Goal: Communication & Community: Answer question/provide support

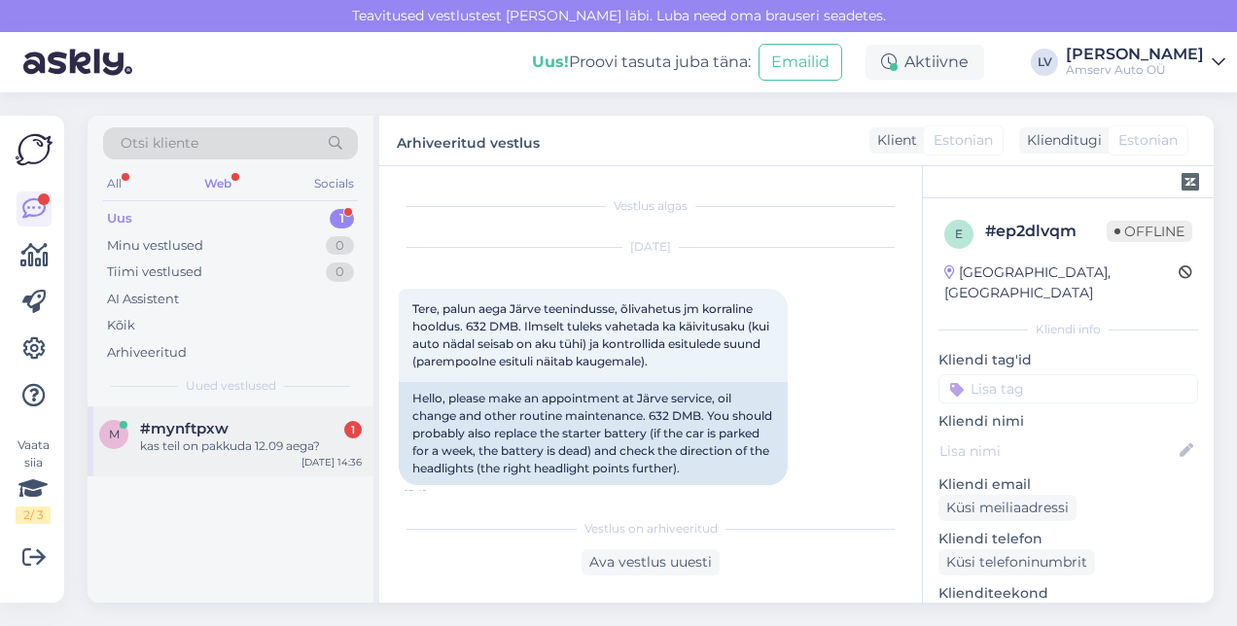
scroll to position [2030, 0]
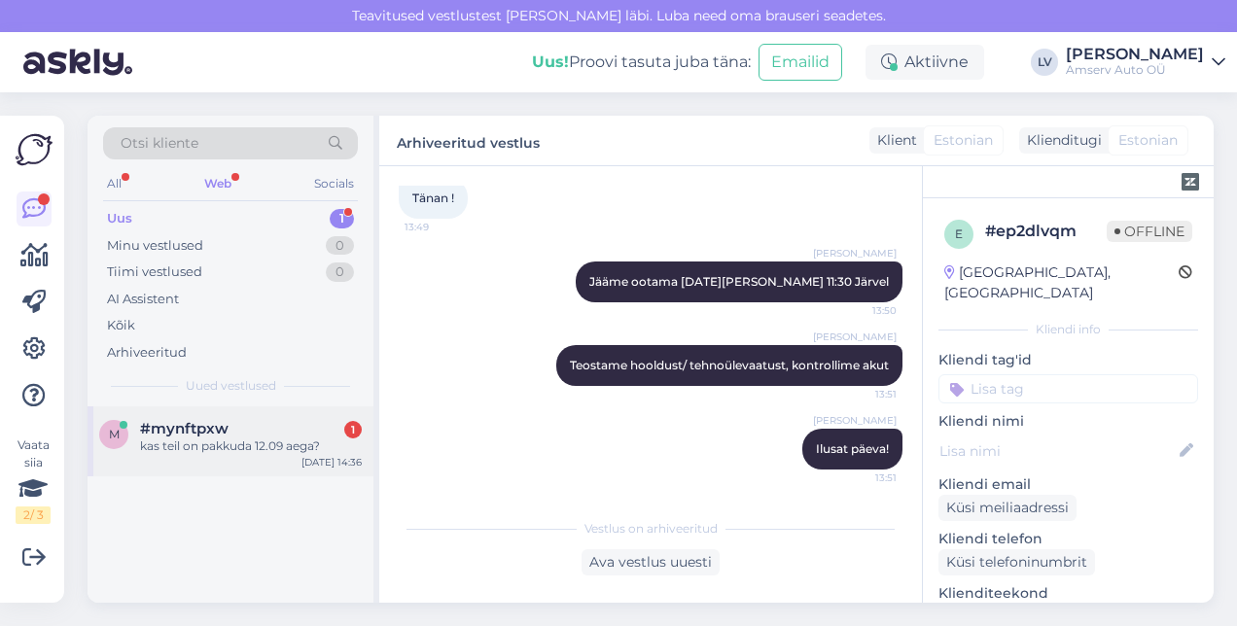
click at [274, 437] on div "kas teil on pakkuda 12.09 aega?" at bounding box center [251, 445] width 222 height 17
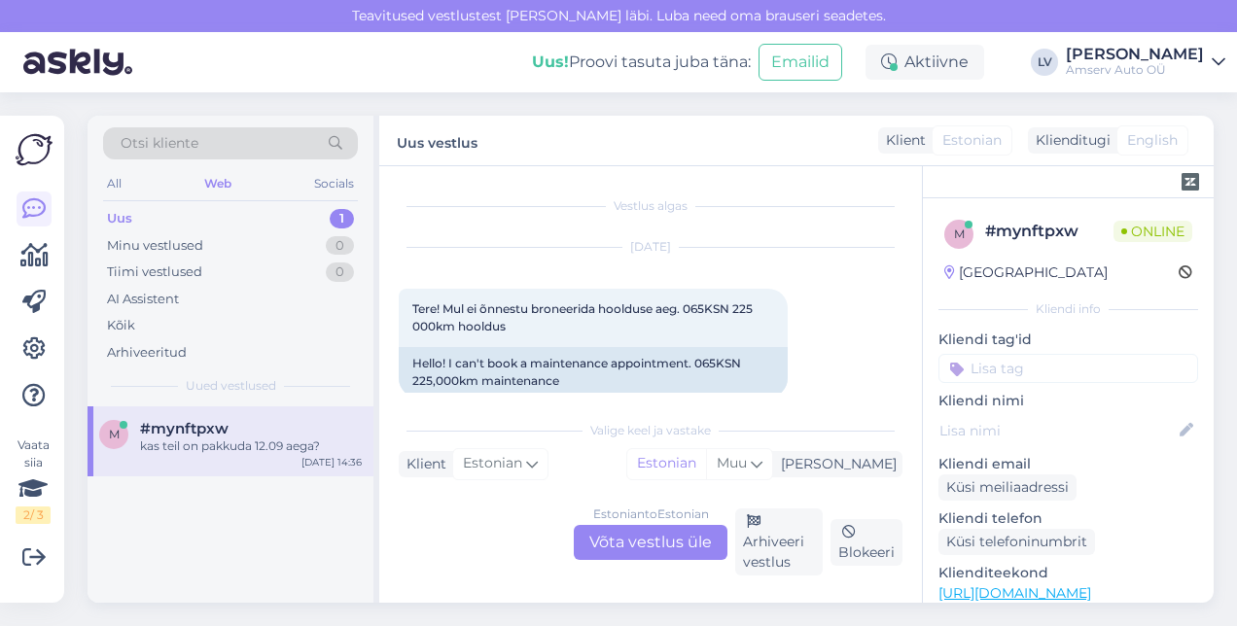
scroll to position [233, 0]
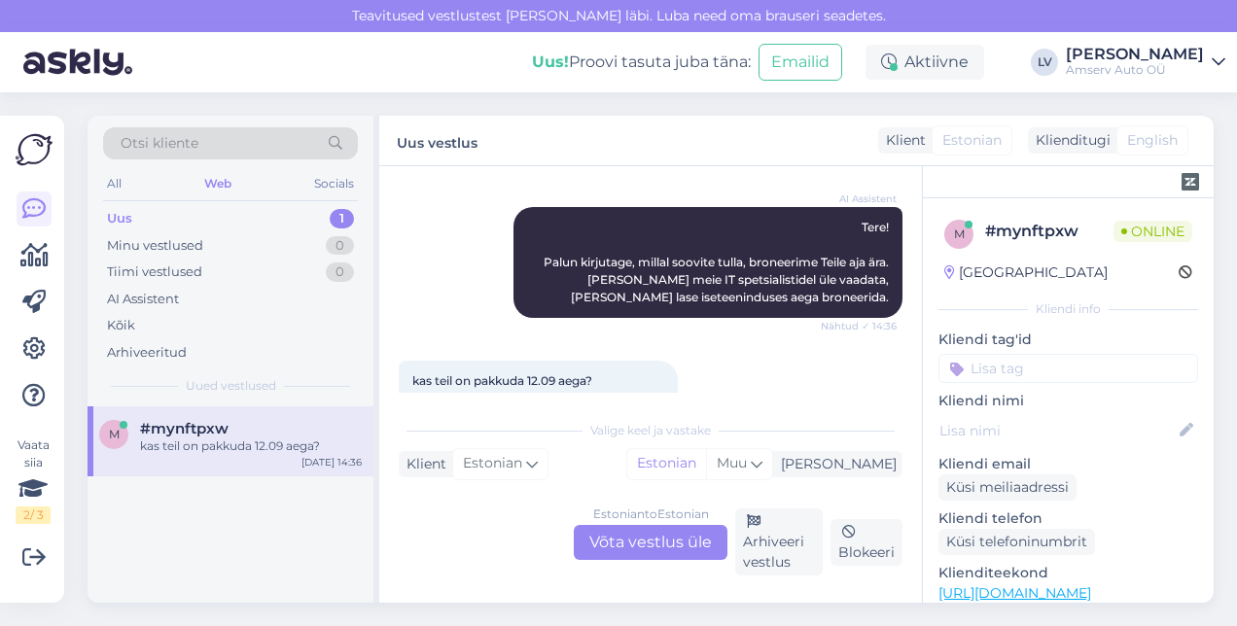
click at [683, 547] on div "Estonian to Estonian Võta vestlus üle" at bounding box center [651, 542] width 154 height 35
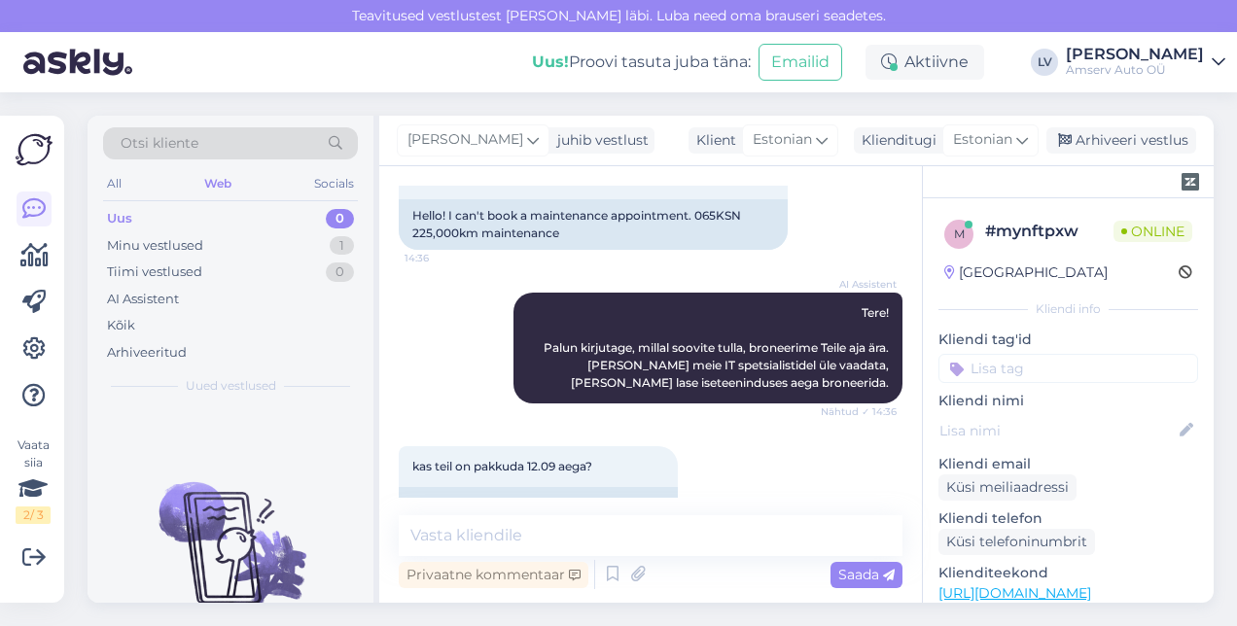
scroll to position [191, 0]
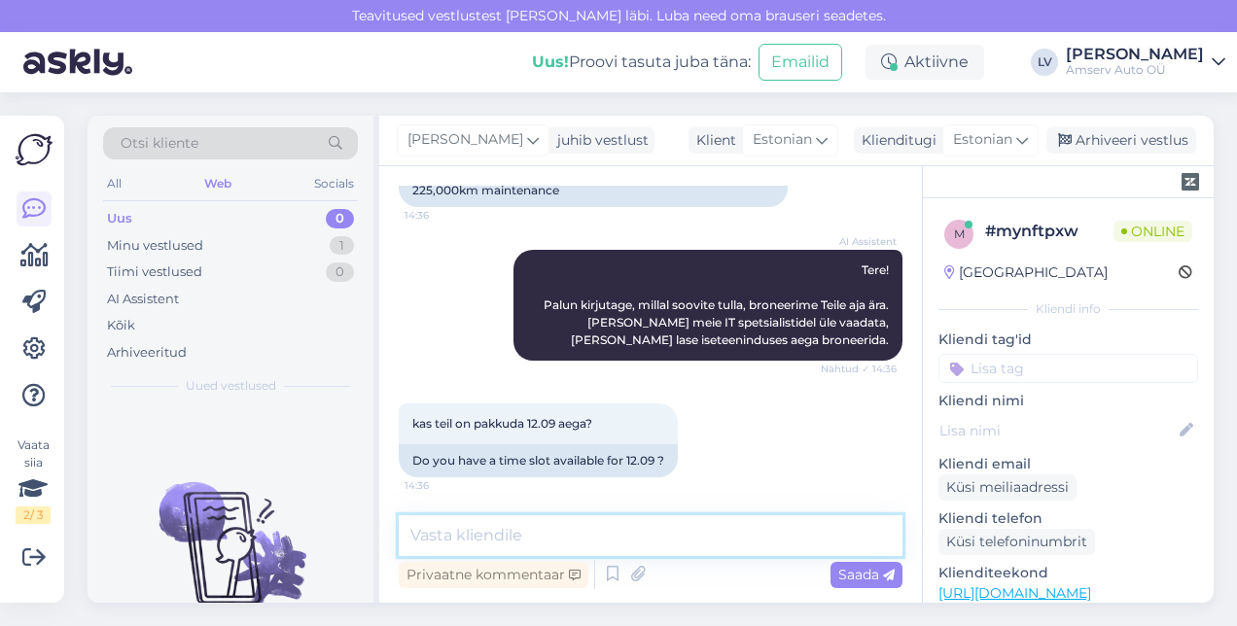
click at [640, 543] on textarea at bounding box center [651, 535] width 504 height 41
type textarea "Tere"
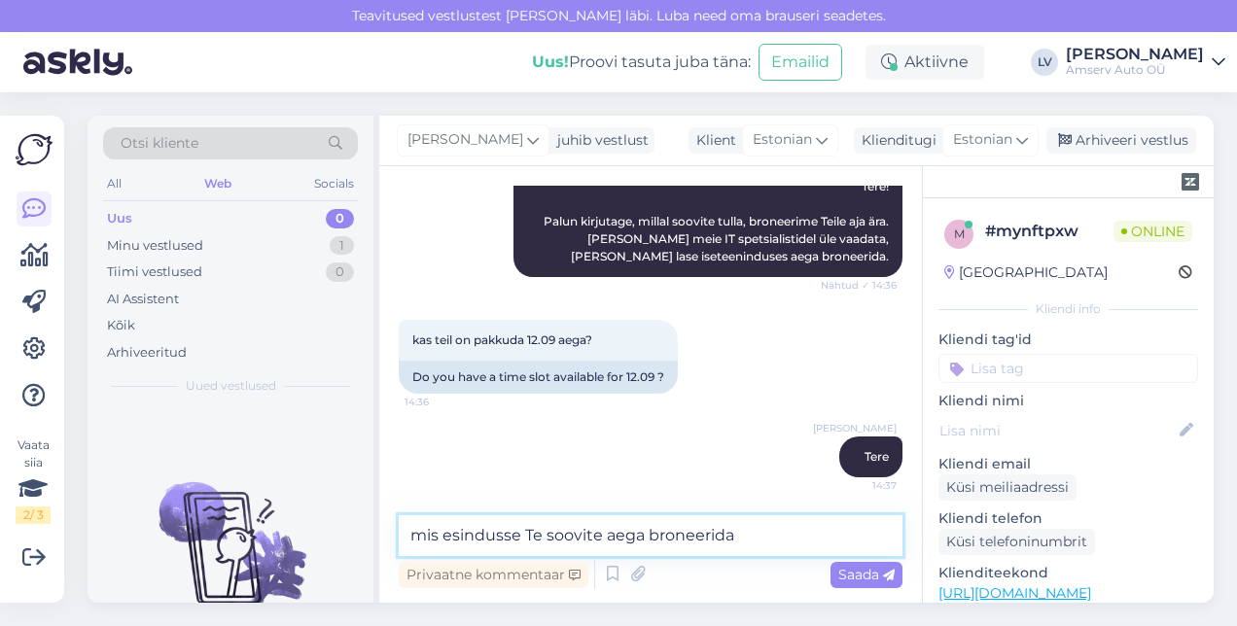
type textarea "mis esindusse Te soovite aega broneerida?"
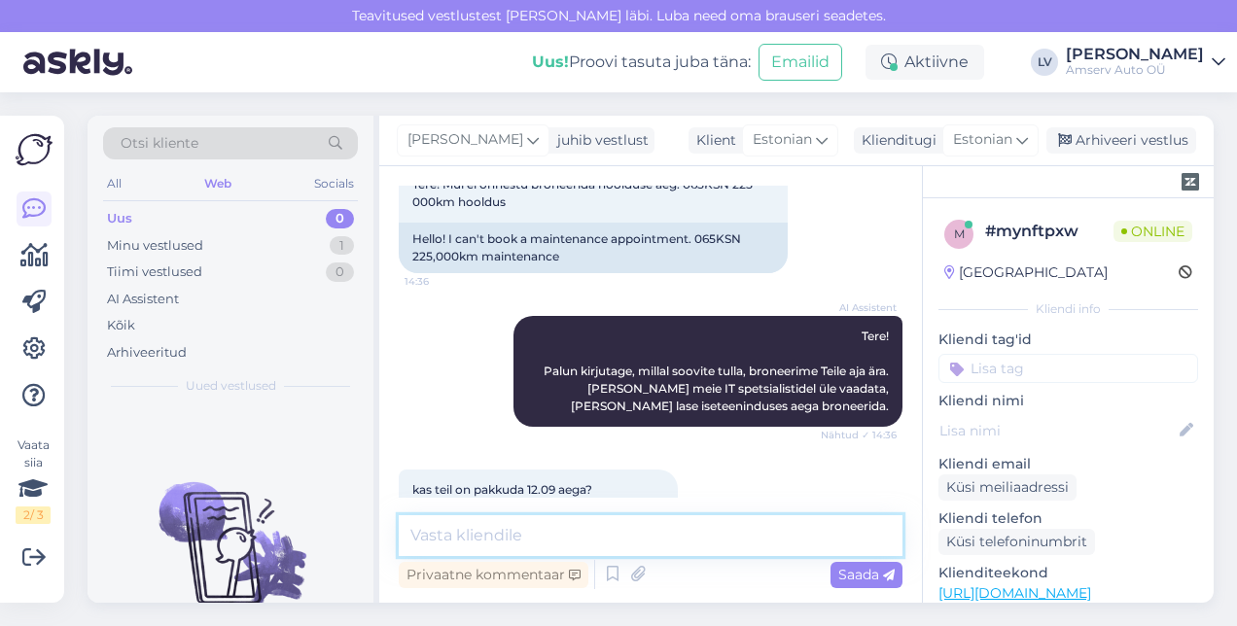
scroll to position [66, 0]
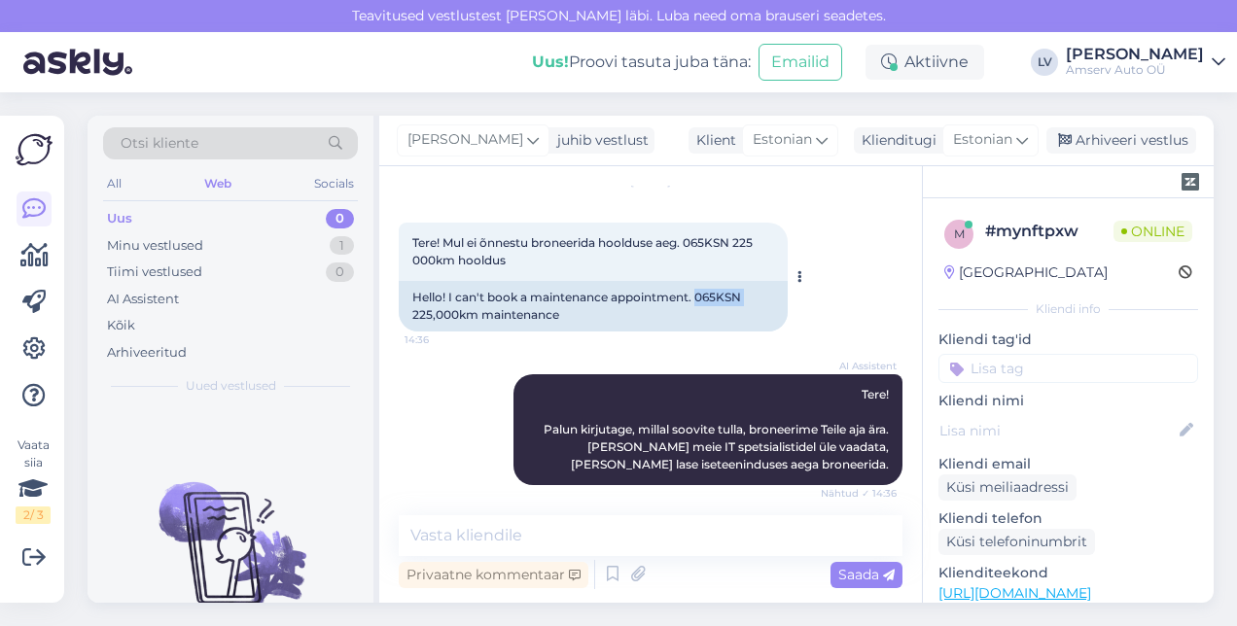
drag, startPoint x: 749, startPoint y: 297, endPoint x: 700, endPoint y: 297, distance: 48.6
click at [700, 297] on div "Hello! I can't book a maintenance appointment. 065KSN 225,000km maintenance" at bounding box center [593, 306] width 389 height 51
copy div "065KSN"
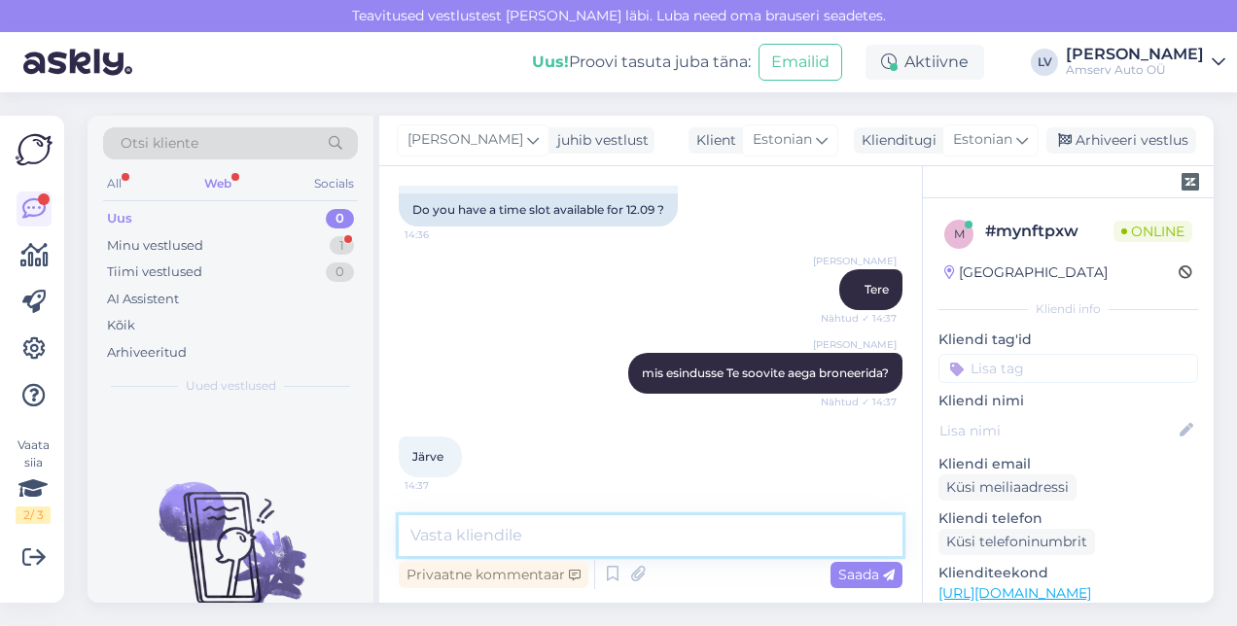
click at [692, 529] on textarea at bounding box center [651, 535] width 504 height 41
type textarea "üks hetk palun, uurin graafikut"
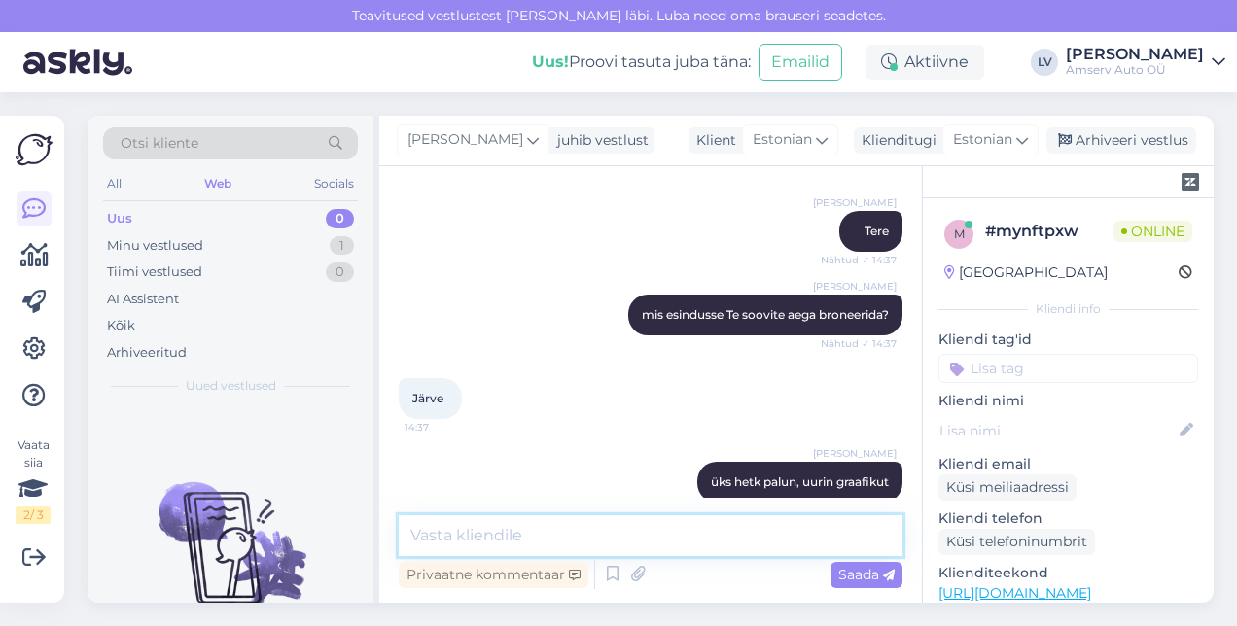
scroll to position [428, 0]
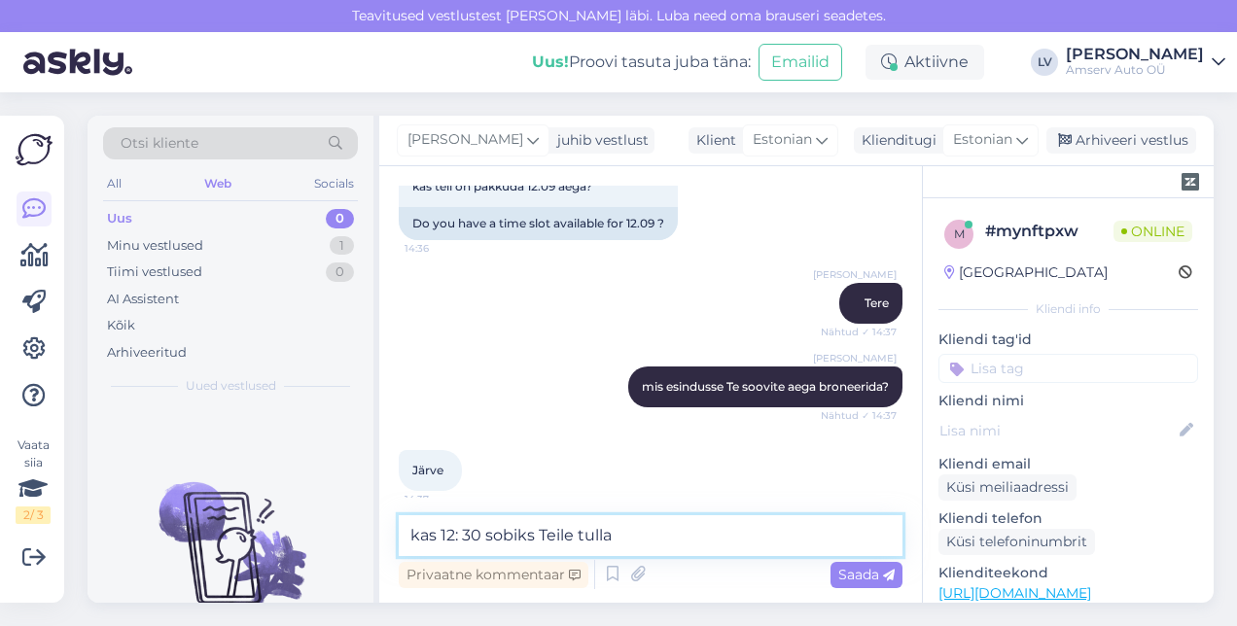
type textarea "kas 12: 30 sobiks Teile tulla?"
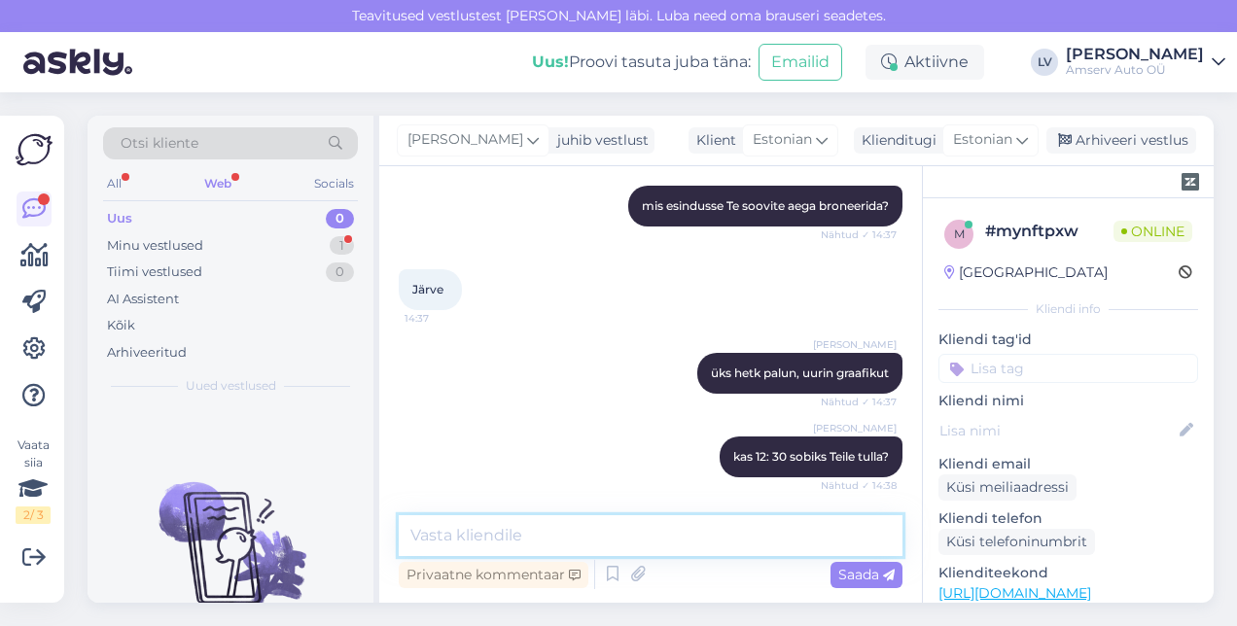
scroll to position [692, 0]
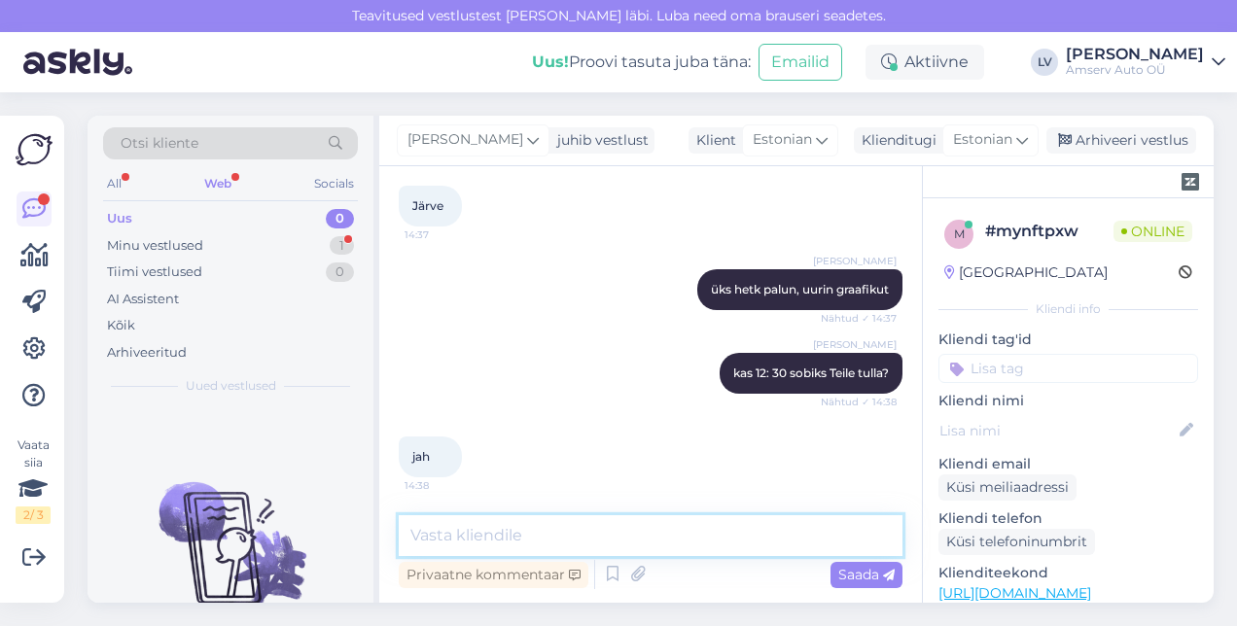
click at [473, 539] on textarea at bounding box center [651, 535] width 504 height 41
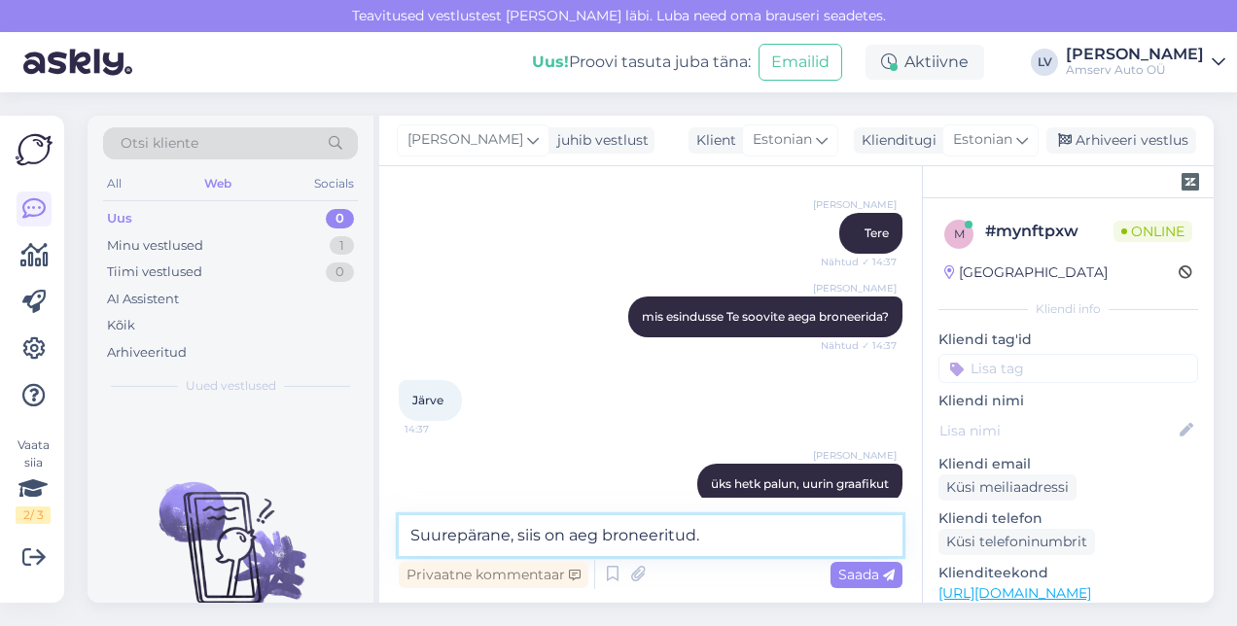
scroll to position [303, 0]
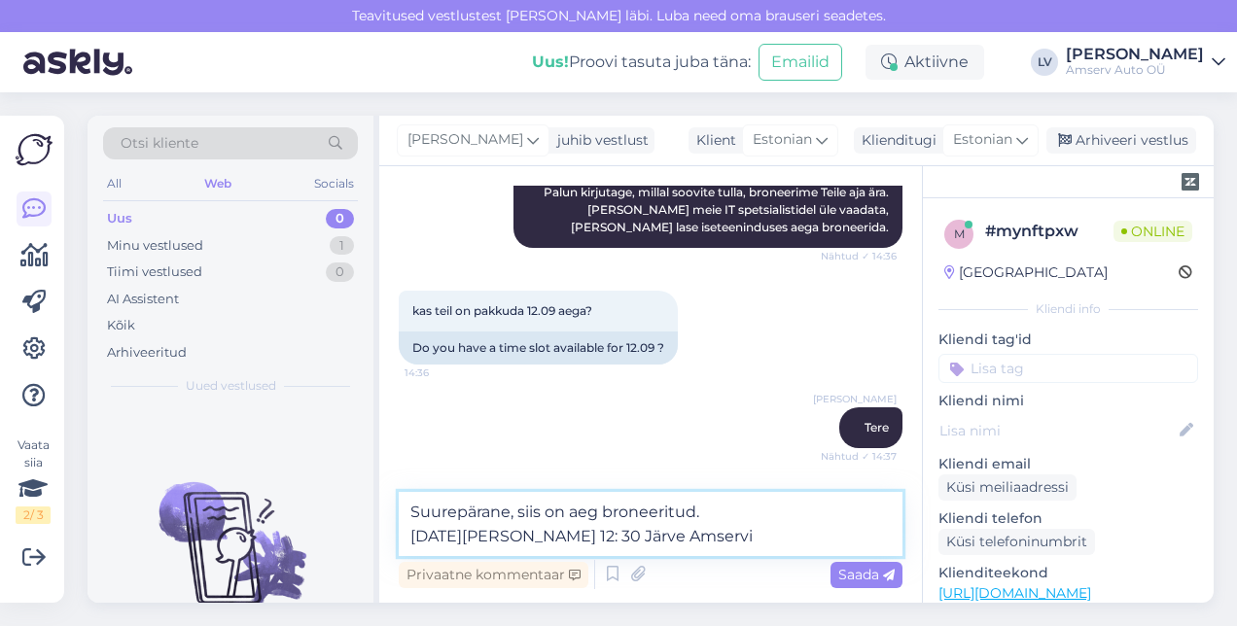
type textarea "Suurepärane, siis on aeg broneeritud. [DATE][PERSON_NAME] 12: 30 Järve Amservis"
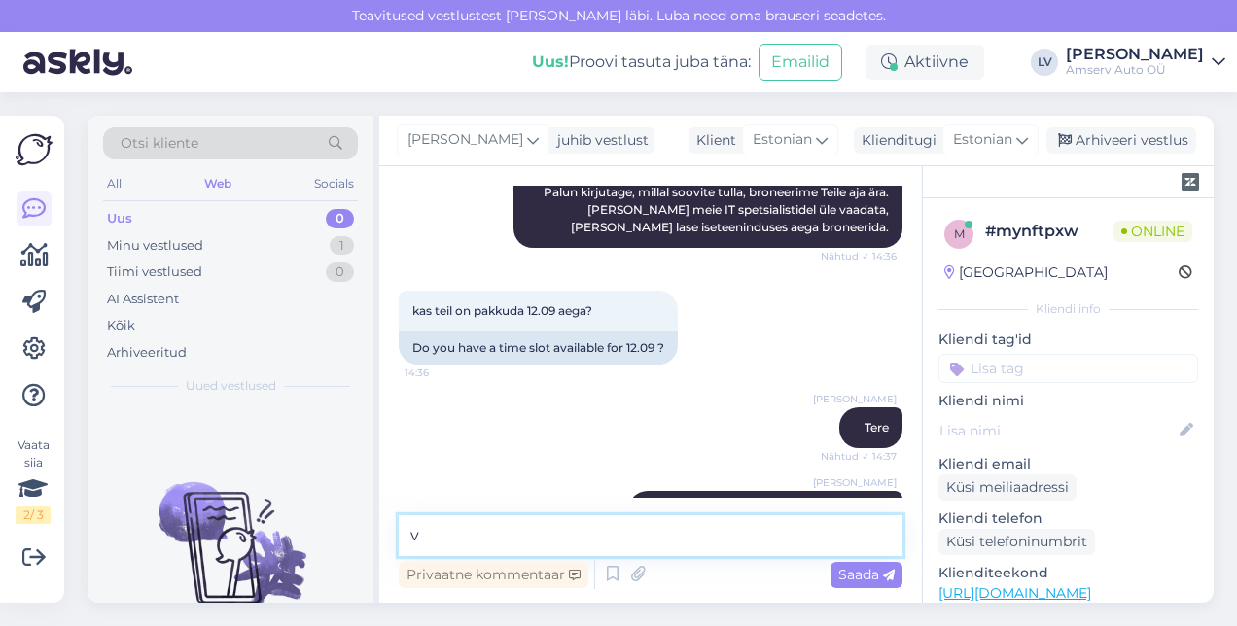
scroll to position [793, 0]
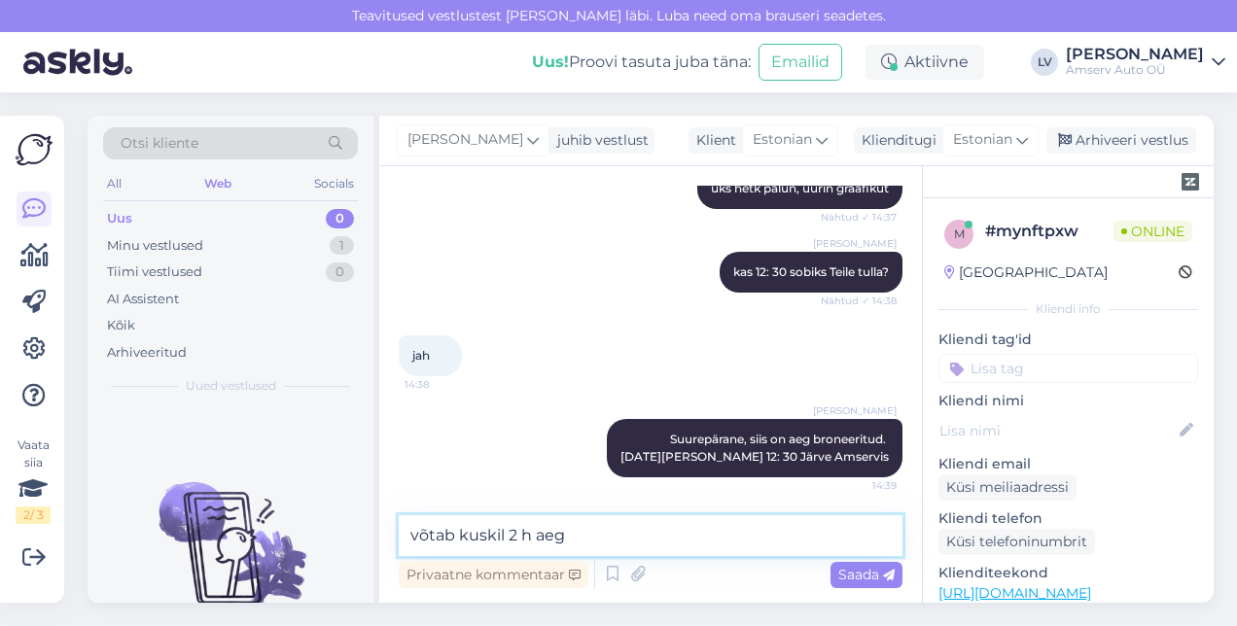
type textarea "võtab kuskil 2 h aega"
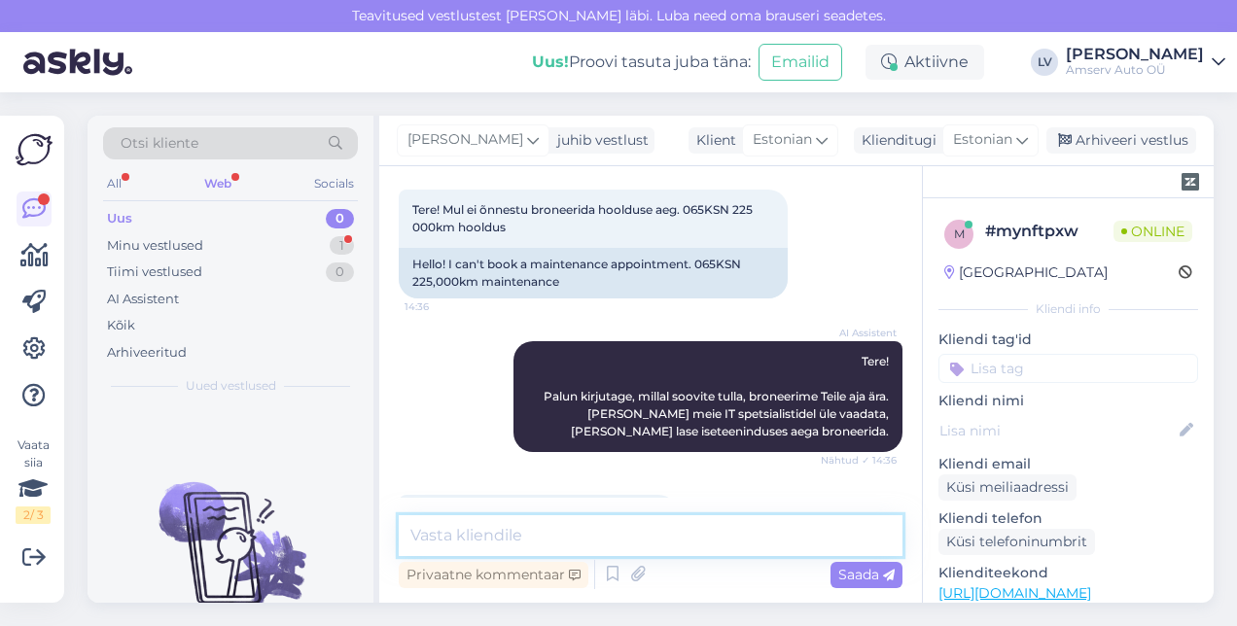
scroll to position [960, 0]
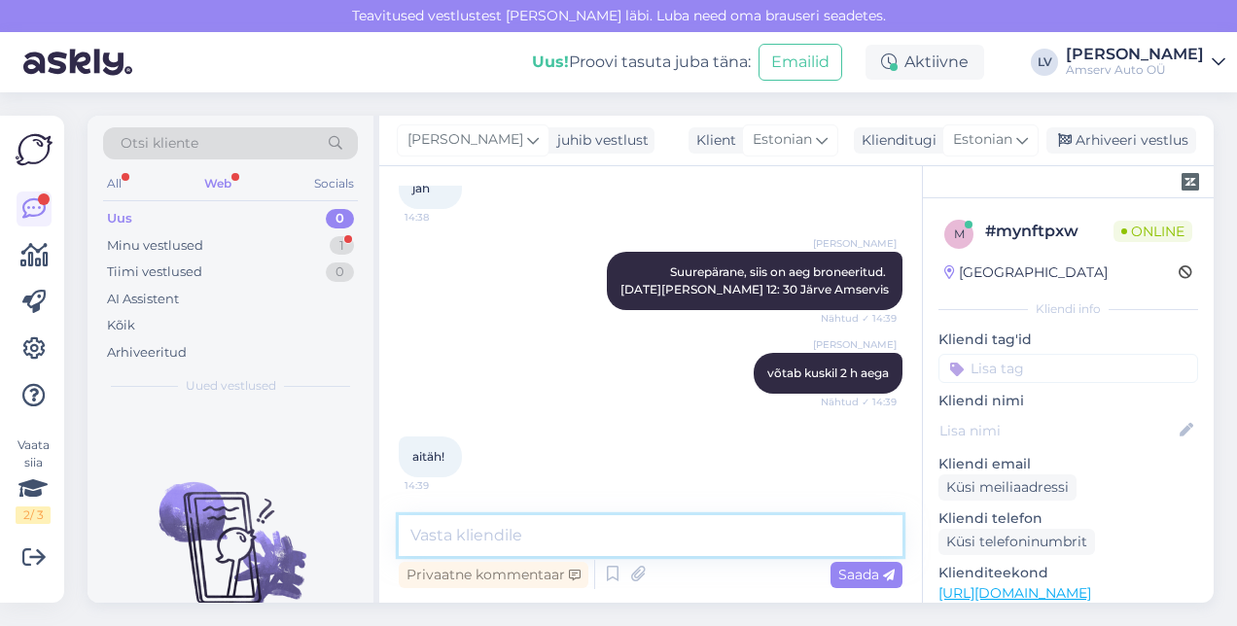
drag, startPoint x: 513, startPoint y: 541, endPoint x: 506, endPoint y: 534, distance: 10.3
click at [514, 541] on textarea at bounding box center [651, 535] width 504 height 41
type textarea "Suur aitäh pöördumise eest ja ilusat päeva jätku"
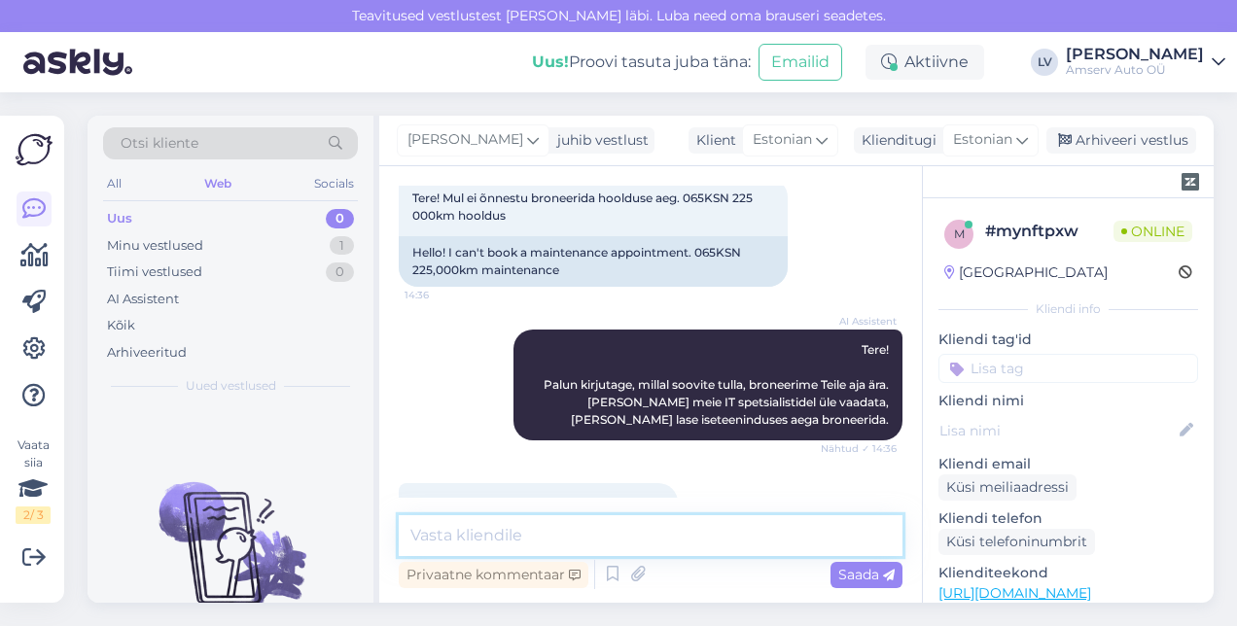
scroll to position [0, 0]
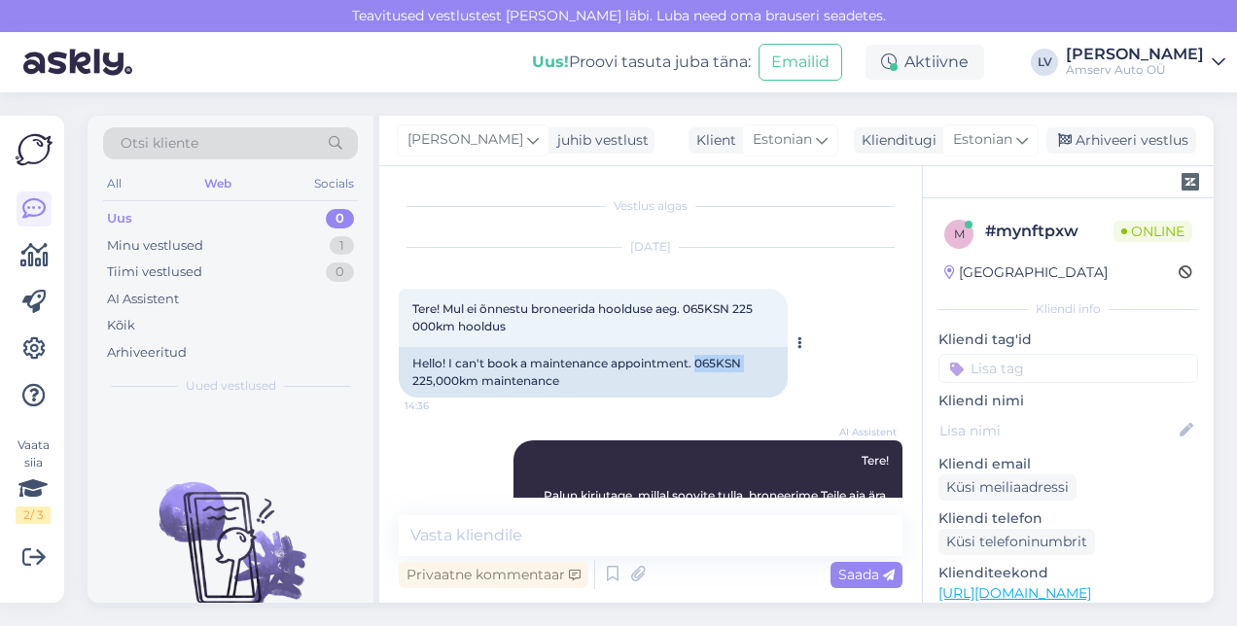
drag, startPoint x: 753, startPoint y: 364, endPoint x: 696, endPoint y: 366, distance: 57.4
click at [696, 366] on div "Hello! I can't book a maintenance appointment. 065KSN 225,000km maintenance" at bounding box center [593, 372] width 389 height 51
drag, startPoint x: 696, startPoint y: 366, endPoint x: 708, endPoint y: 366, distance: 11.7
copy div "065KSN"
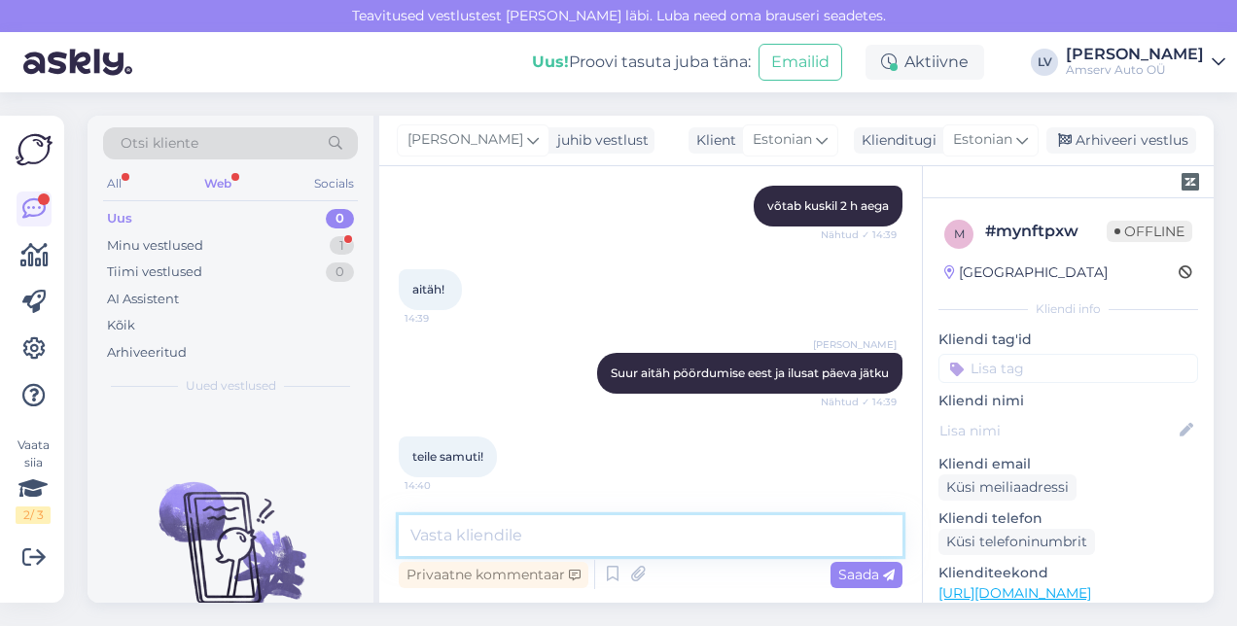
click at [458, 544] on textarea at bounding box center [651, 535] width 504 height 41
type textarea "aitäh :)"
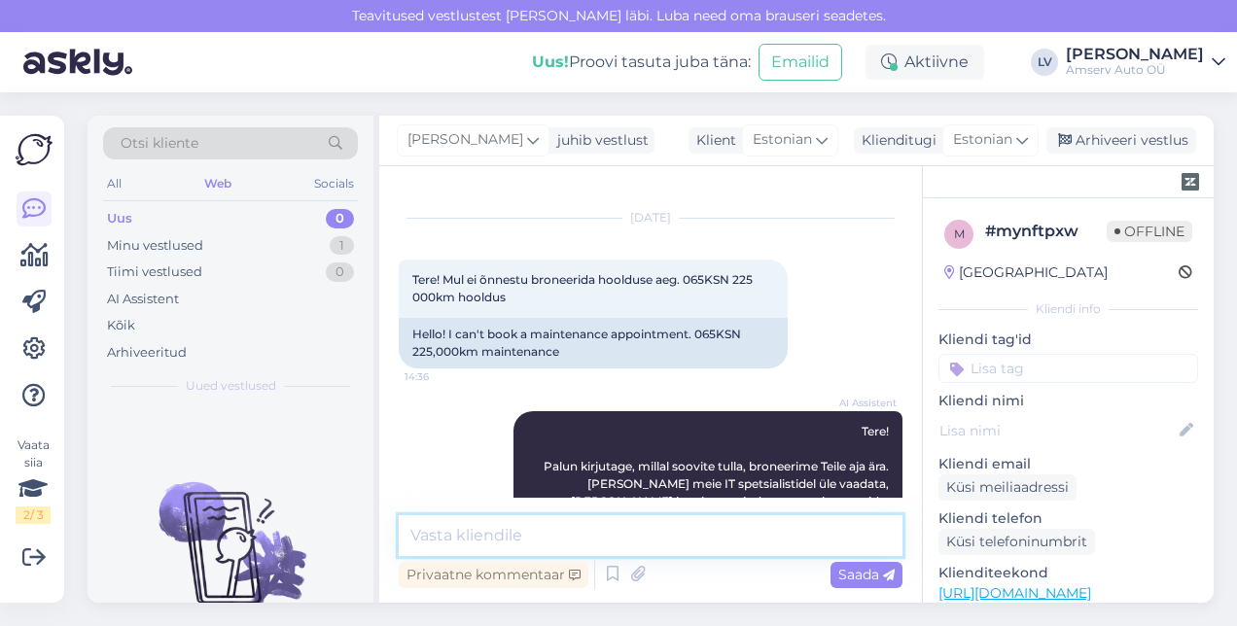
scroll to position [0, 0]
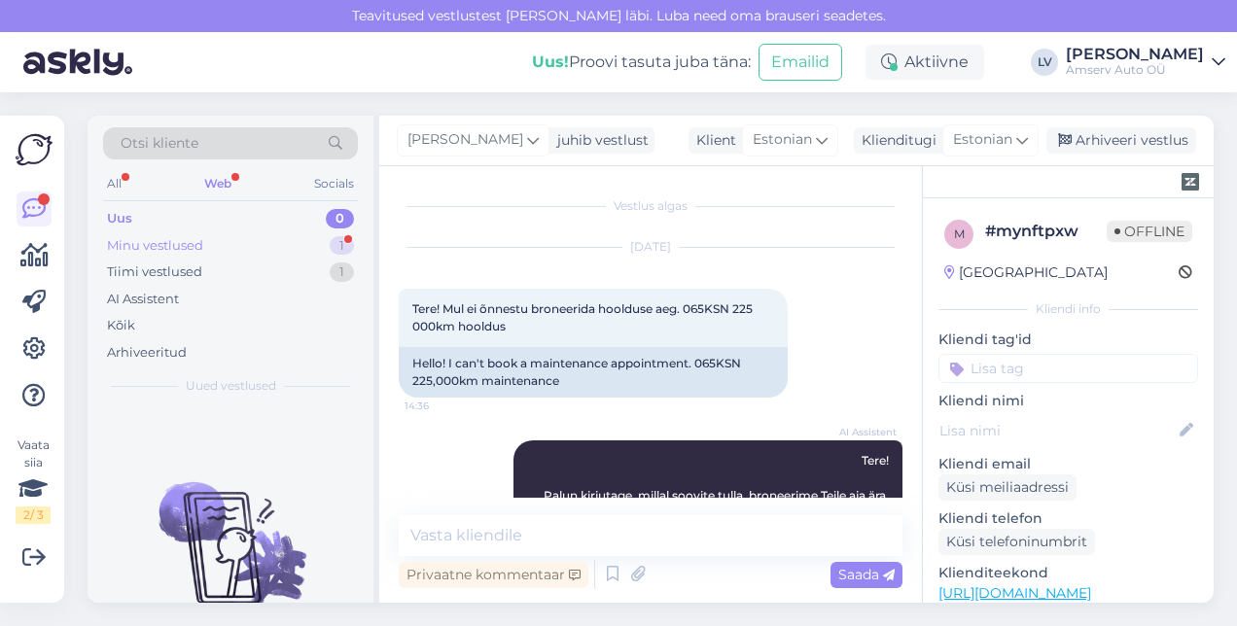
click at [251, 235] on div "Minu vestlused 1" at bounding box center [230, 245] width 255 height 27
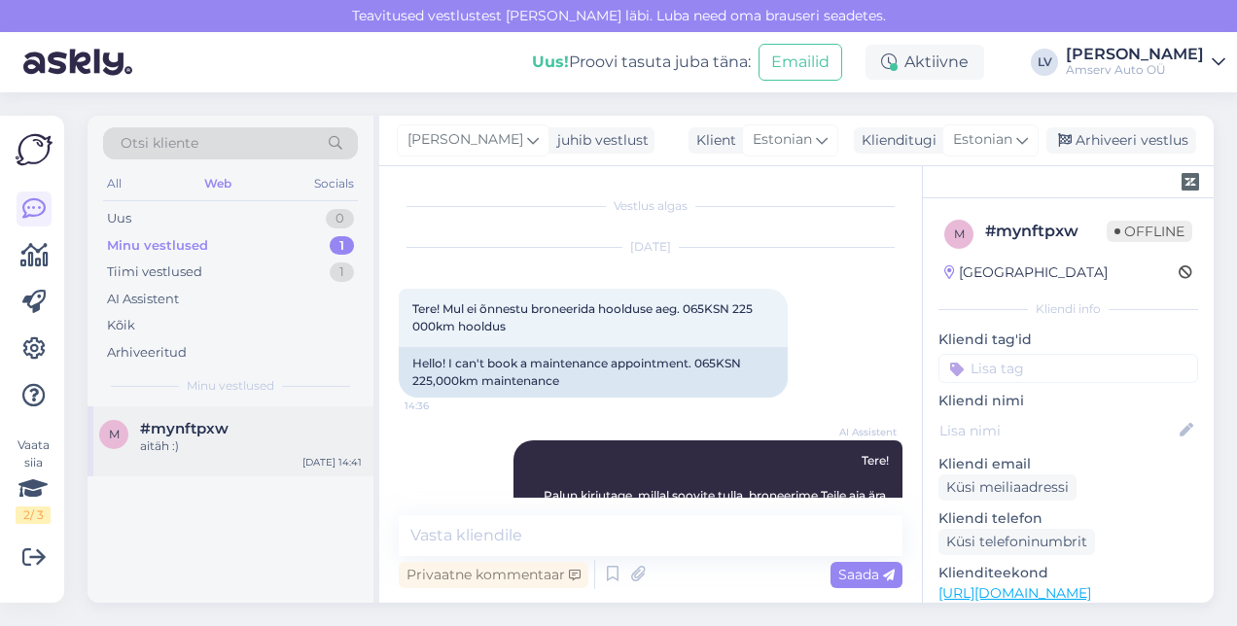
click at [255, 432] on div "#mynftpxw" at bounding box center [251, 428] width 222 height 17
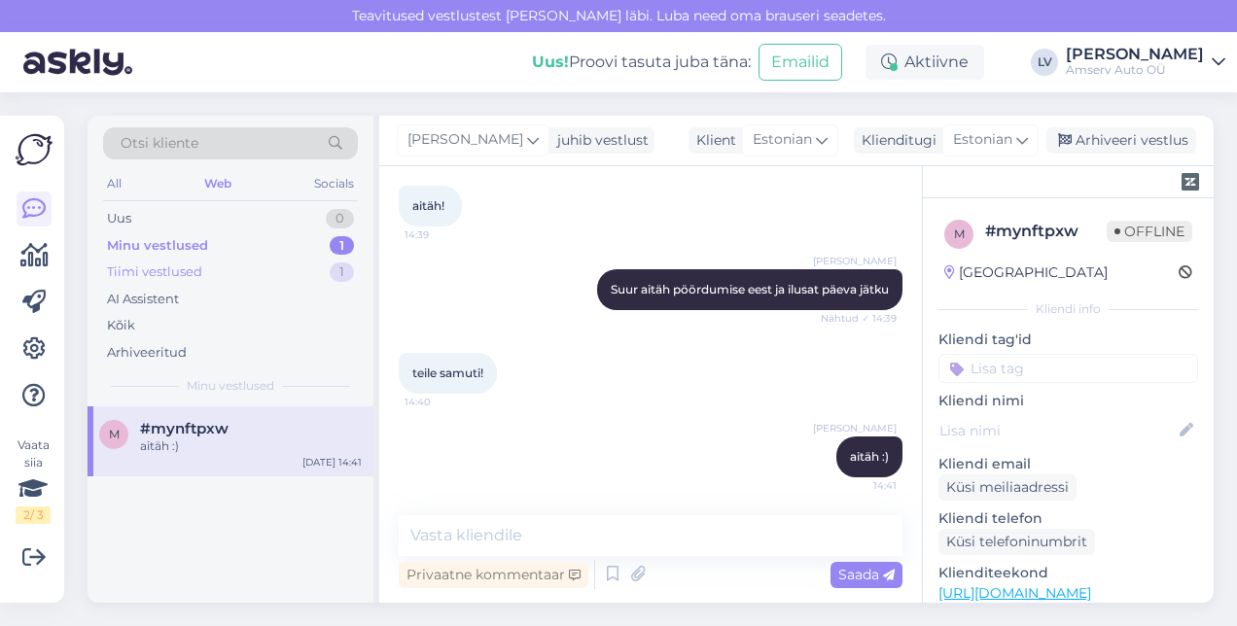
click at [270, 259] on div "Tiimi vestlused 1" at bounding box center [230, 272] width 255 height 27
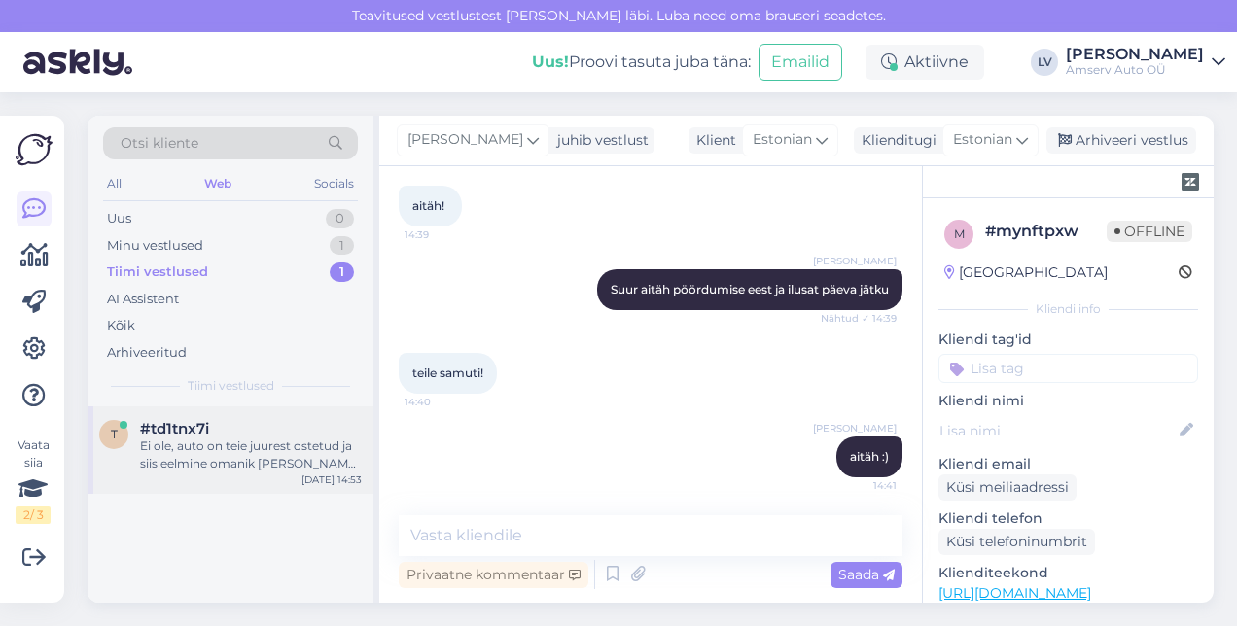
click at [255, 439] on div "Ei ole, auto on teie juurest ostetud ja siis eelmine omanik [PERSON_NAME] [PERS…" at bounding box center [251, 454] width 222 height 35
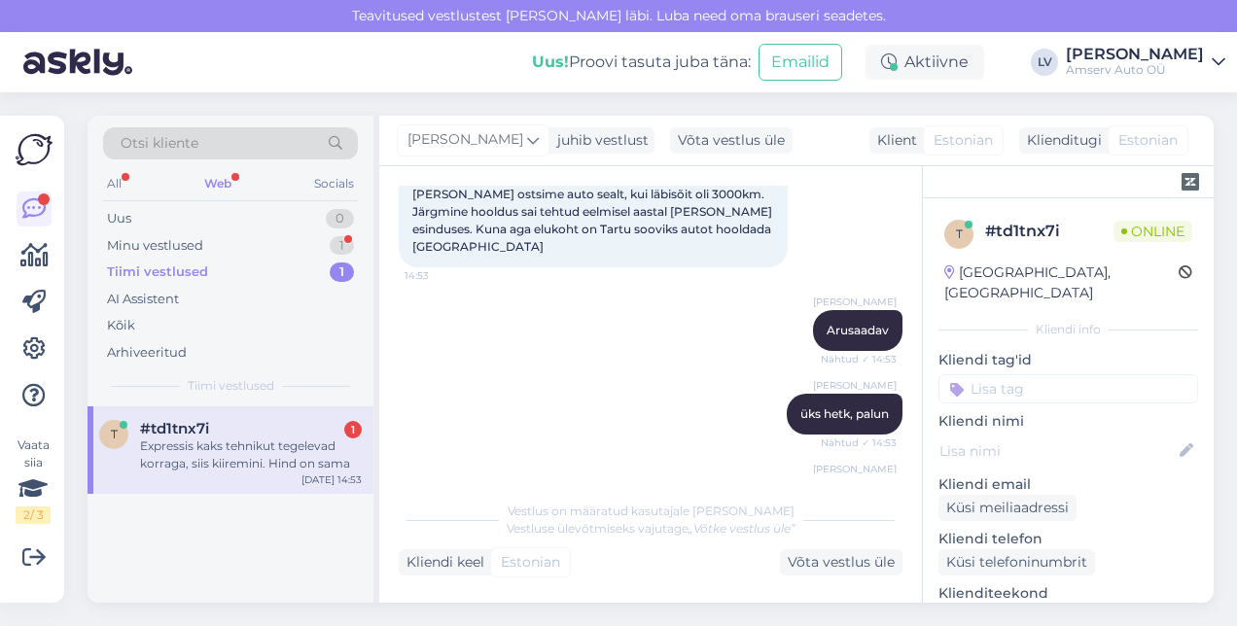
scroll to position [1246, 0]
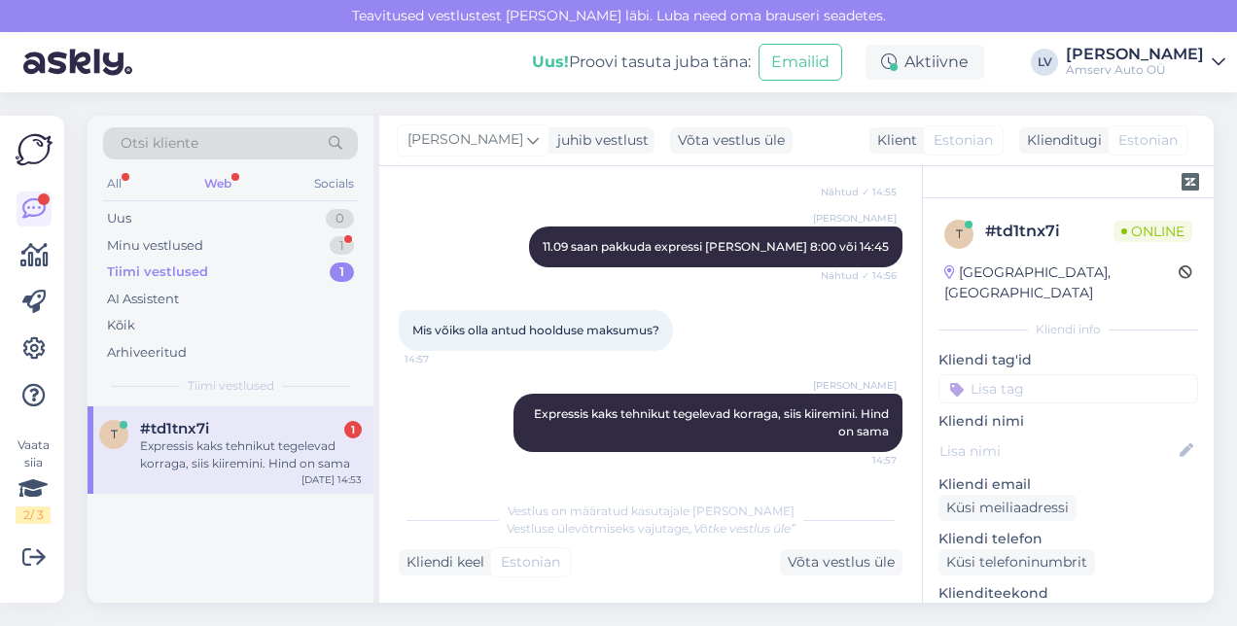
click at [188, 458] on div "Expressis kaks tehnikut tegelevad korraga, siis kiiremini. Hind on sama" at bounding box center [251, 454] width 222 height 35
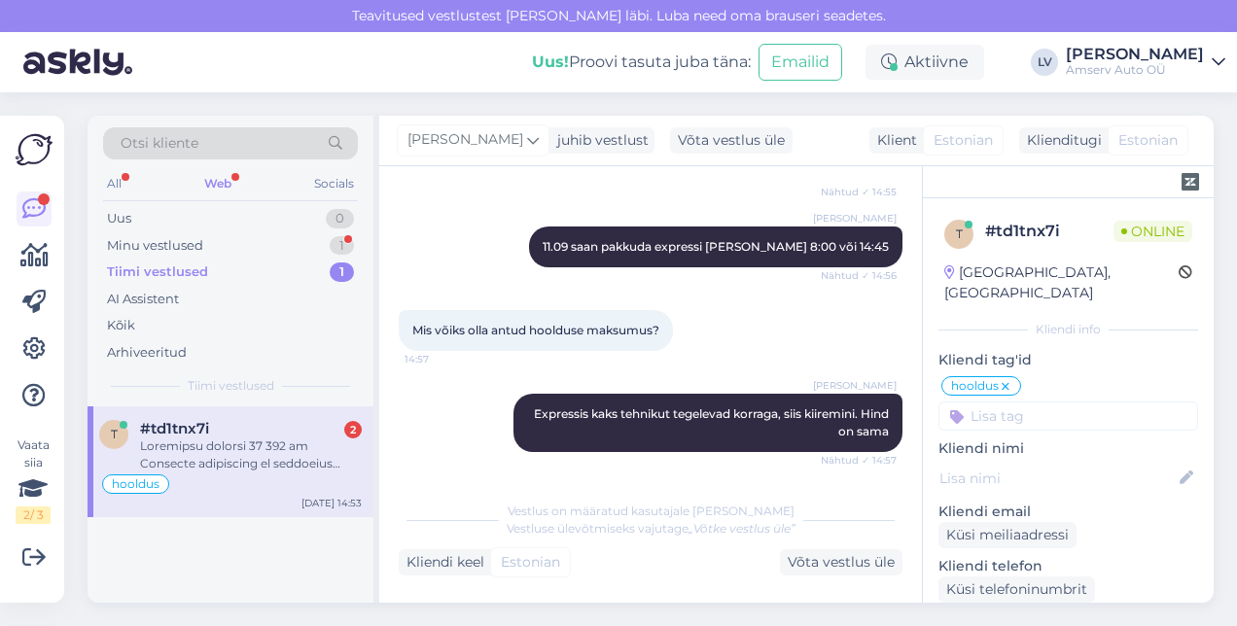
scroll to position [2215, 0]
